Goal: Task Accomplishment & Management: Manage account settings

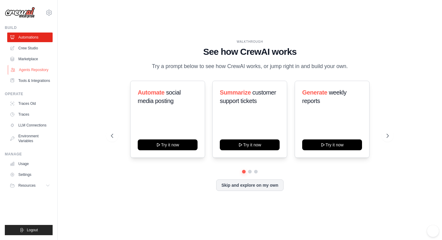
click at [30, 70] on link "Agents Repository" at bounding box center [30, 70] width 45 height 10
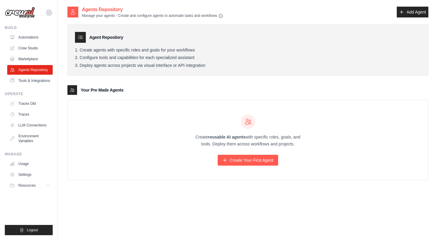
click at [50, 11] on icon at bounding box center [48, 12] width 7 height 7
click at [68, 38] on span "Settings" at bounding box center [75, 37] width 48 height 6
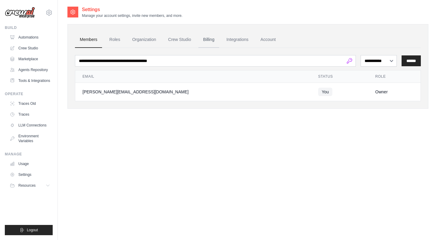
click at [205, 40] on link "Billing" at bounding box center [208, 40] width 21 height 16
